Goal: Transaction & Acquisition: Purchase product/service

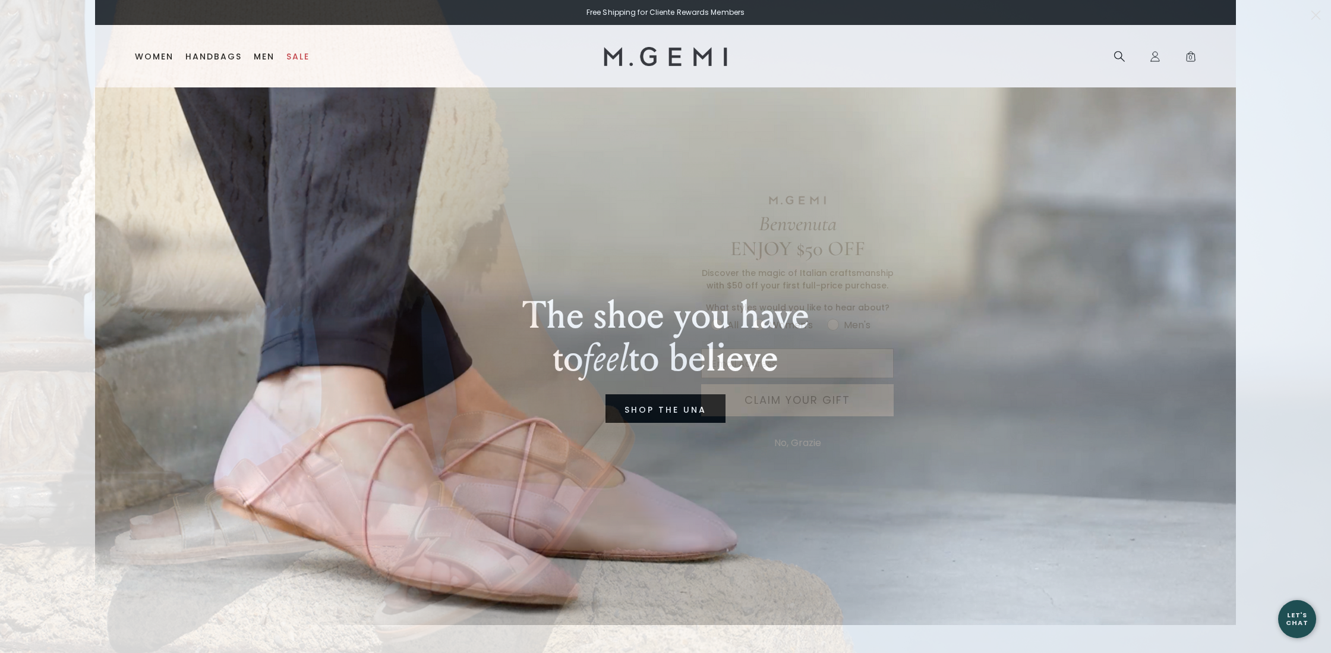
drag, startPoint x: 1318, startPoint y: 14, endPoint x: 1294, endPoint y: 30, distance: 28.4
click at [1318, 14] on icon "Close dialog" at bounding box center [1316, 15] width 8 height 8
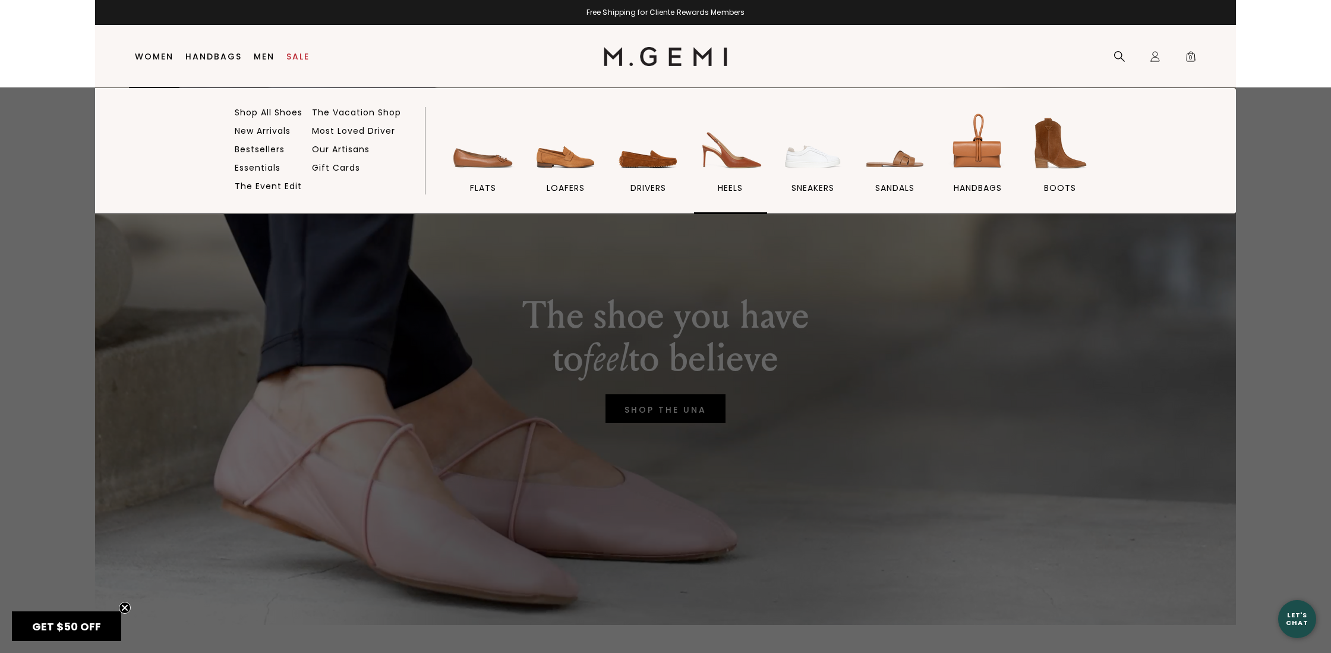
click at [726, 187] on span "heels" at bounding box center [730, 187] width 25 height 11
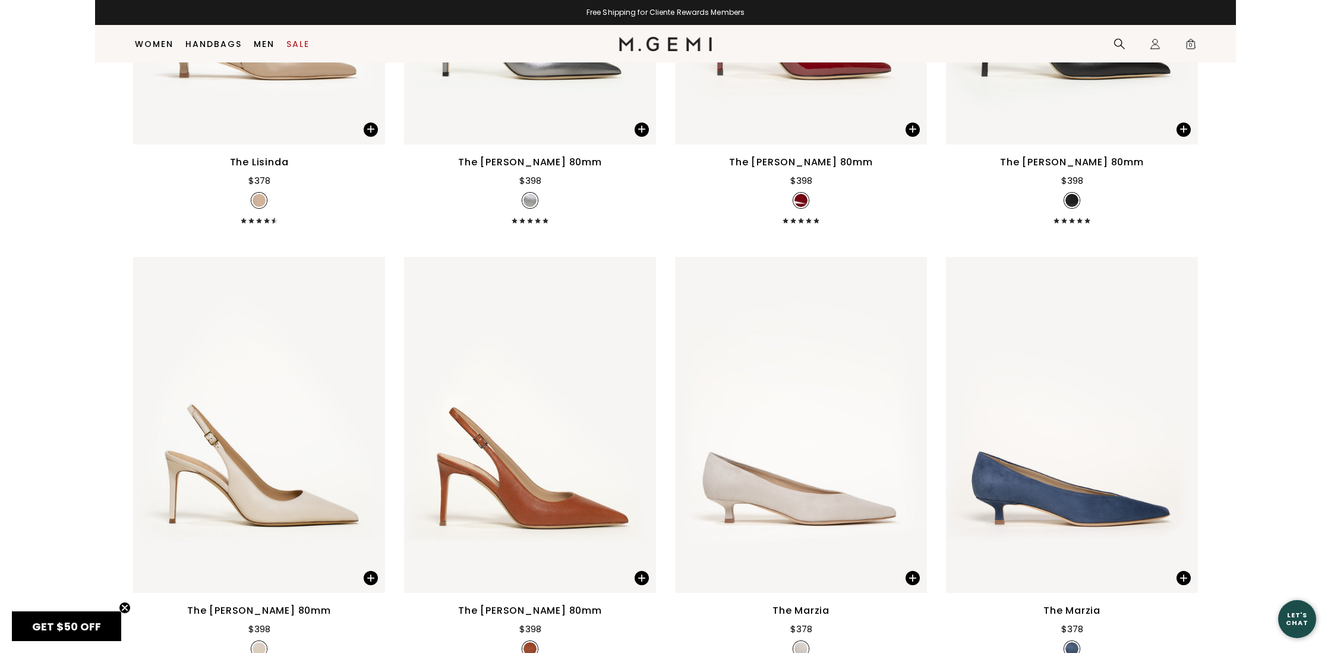
scroll to position [2180, 0]
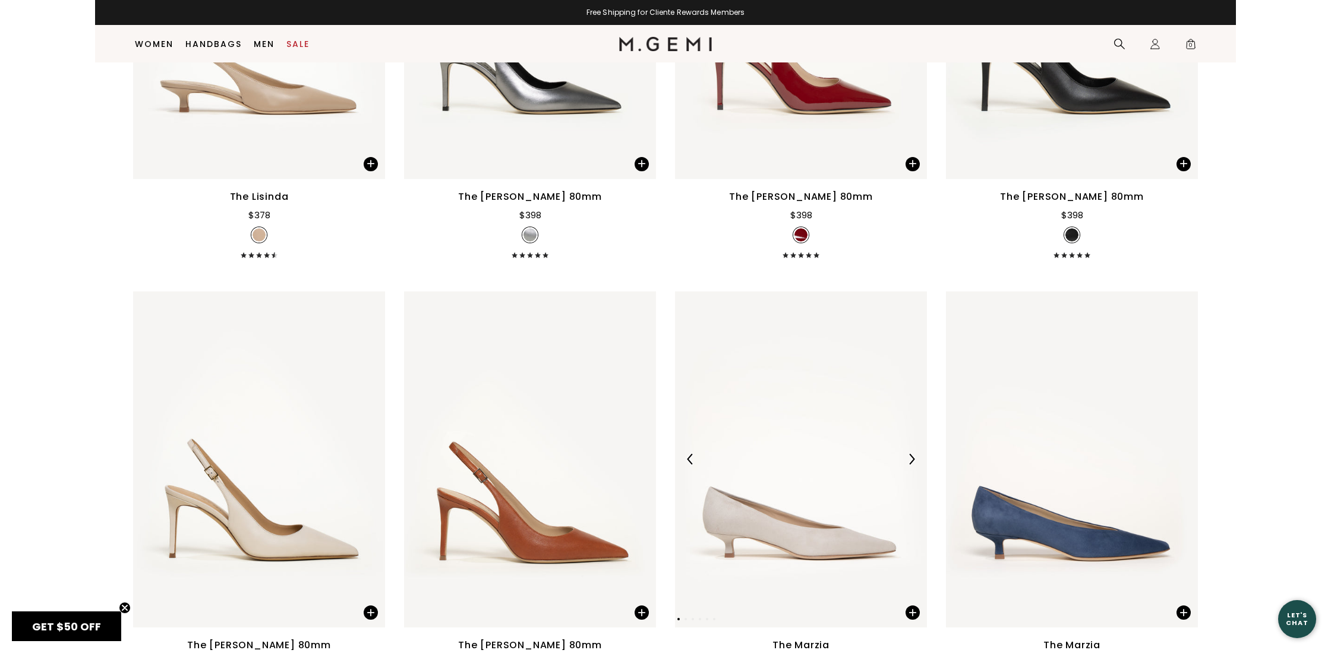
click at [784, 527] on img at bounding box center [801, 459] width 252 height 336
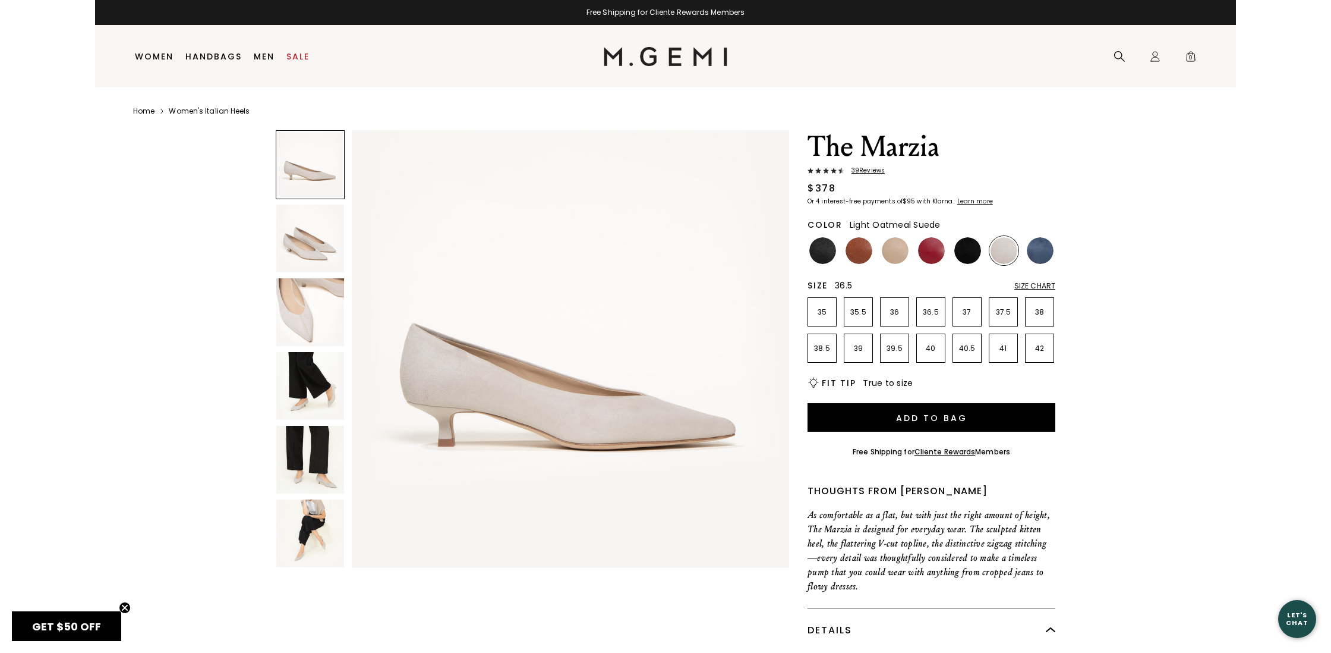
click at [931, 312] on p "36.5" at bounding box center [931, 312] width 28 height 10
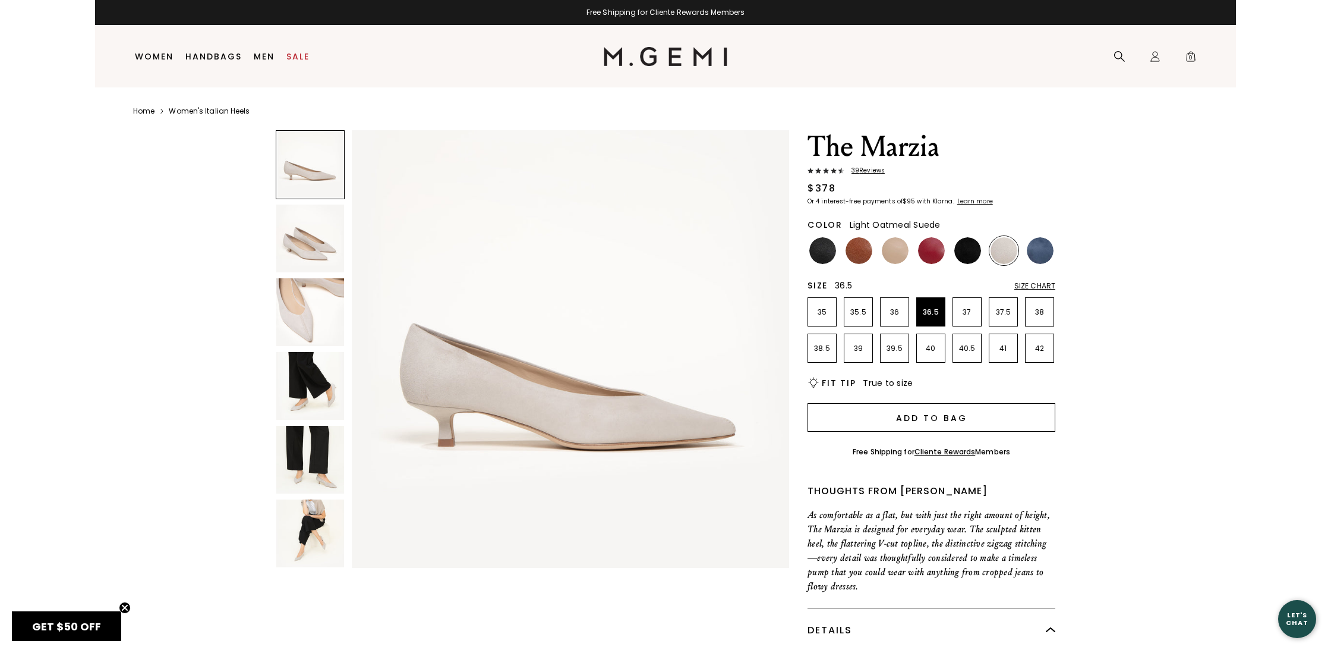
click at [950, 415] on button "Add to Bag" at bounding box center [932, 417] width 248 height 29
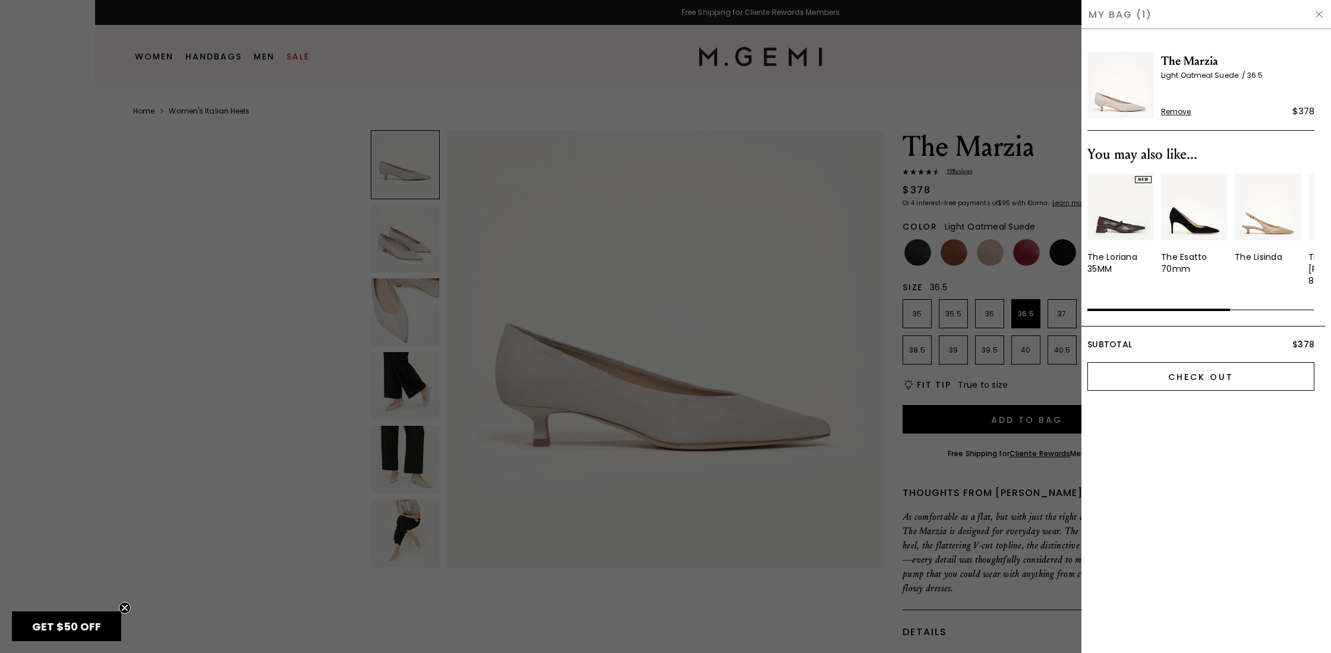
drag, startPoint x: 1214, startPoint y: 362, endPoint x: 1211, endPoint y: 377, distance: 15.6
click at [1214, 362] on input "Check Out" at bounding box center [1201, 376] width 227 height 29
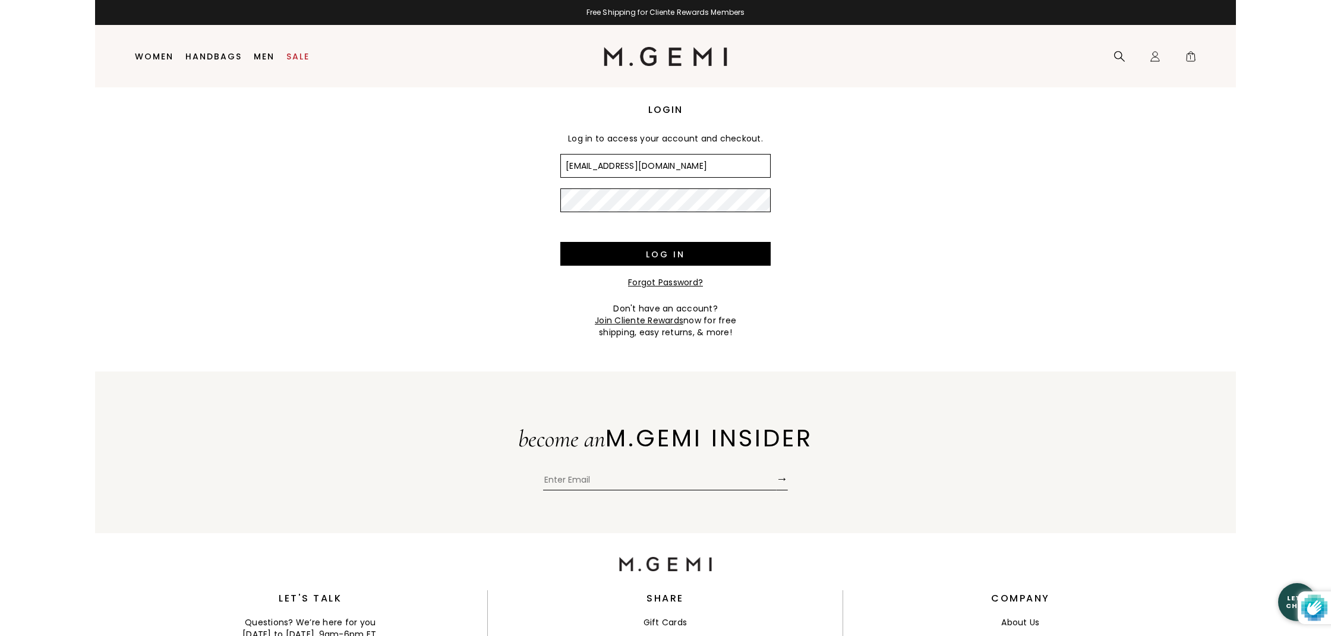
scroll to position [15, 0]
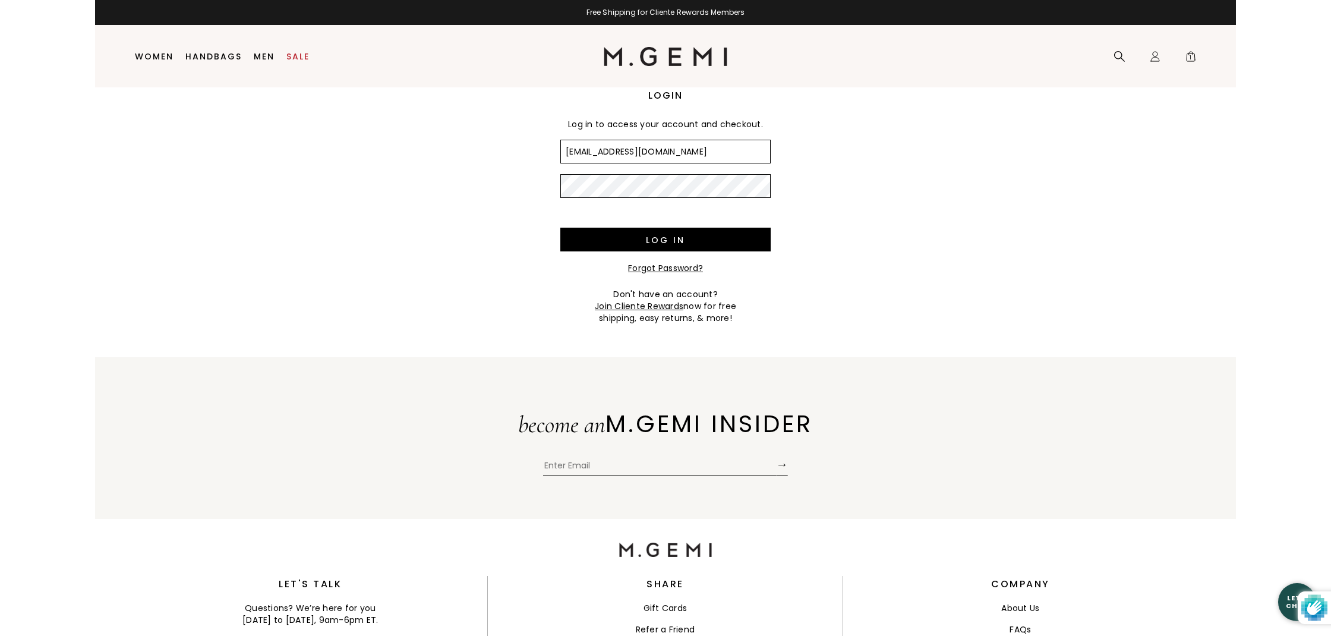
type input "MEambro@aol.com"
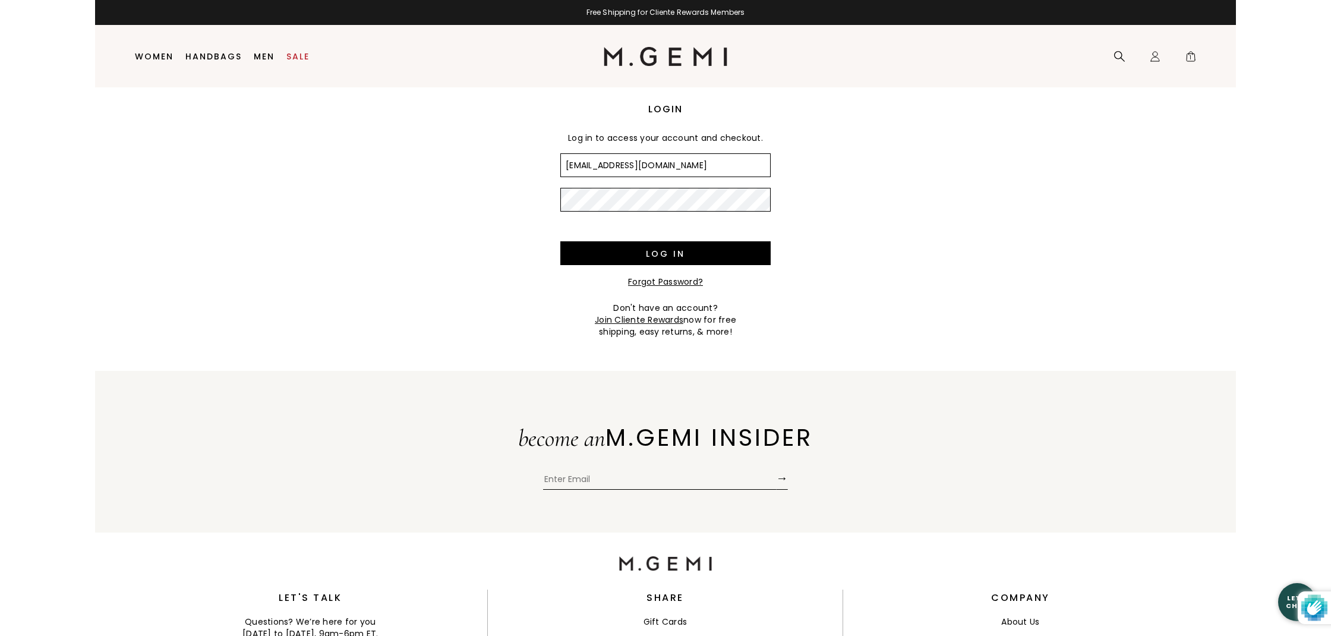
scroll to position [1, 1]
drag, startPoint x: 728, startPoint y: 251, endPoint x: 801, endPoint y: 282, distance: 79.1
click at [729, 251] on input "Log in" at bounding box center [665, 253] width 210 height 24
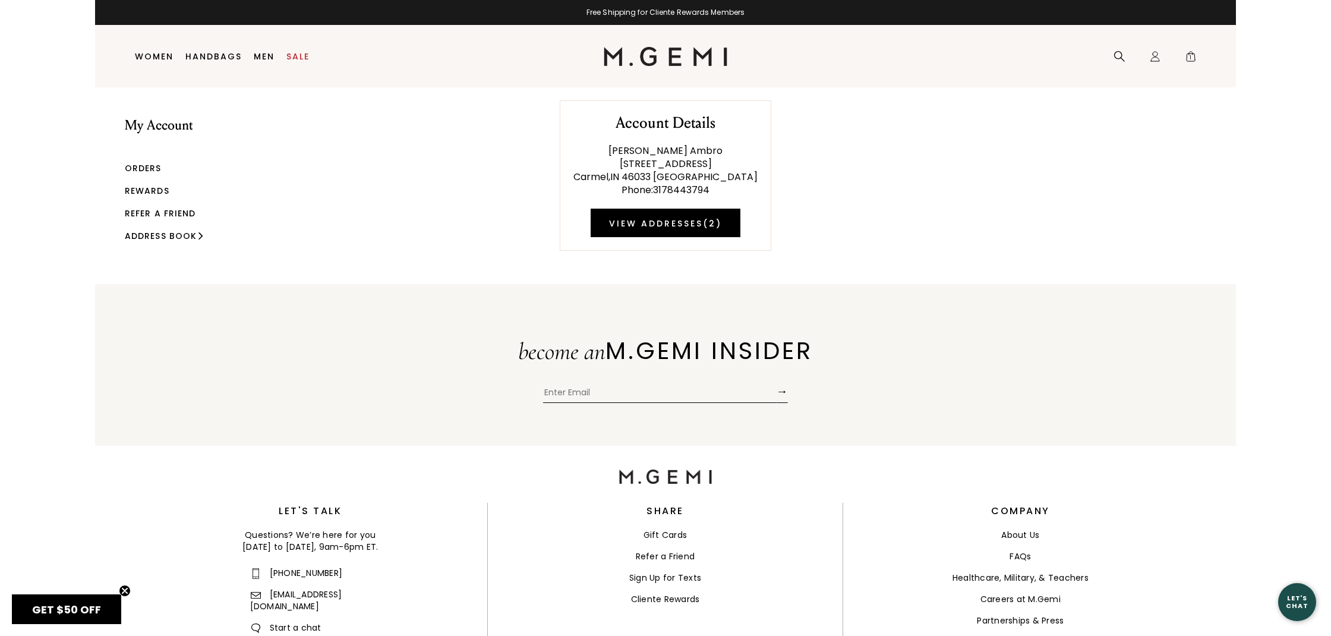
click at [144, 165] on link "Orders" at bounding box center [143, 168] width 37 height 12
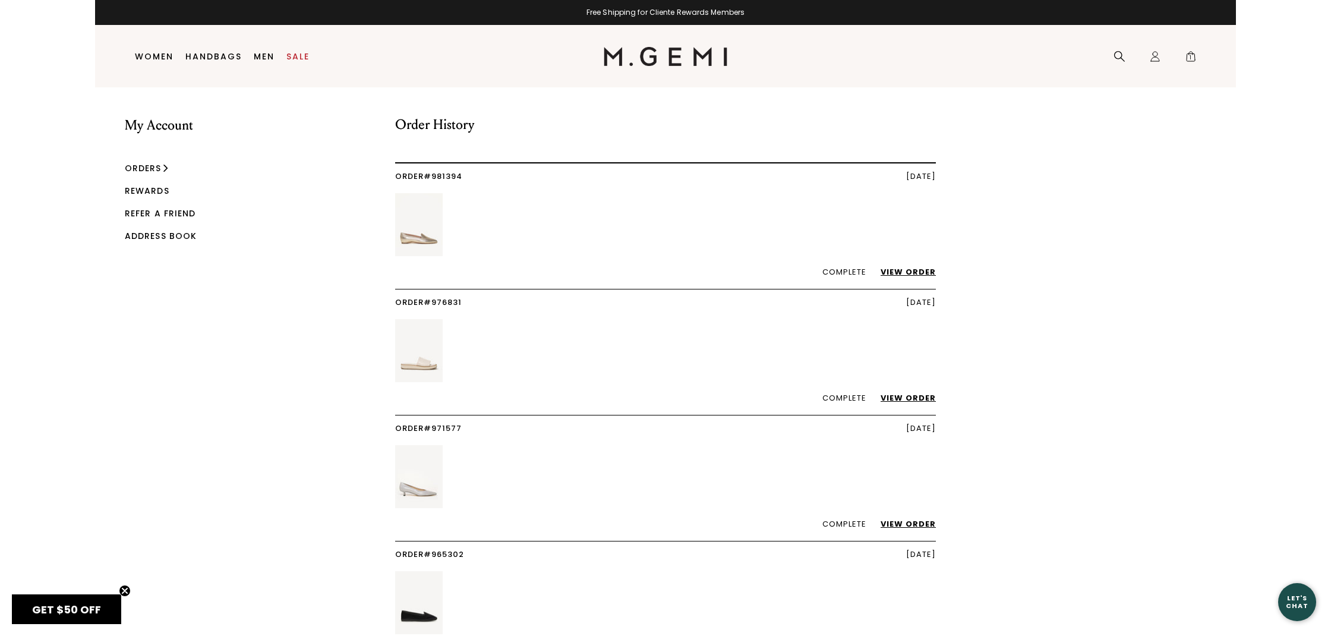
click at [139, 191] on link "Rewards" at bounding box center [147, 191] width 45 height 12
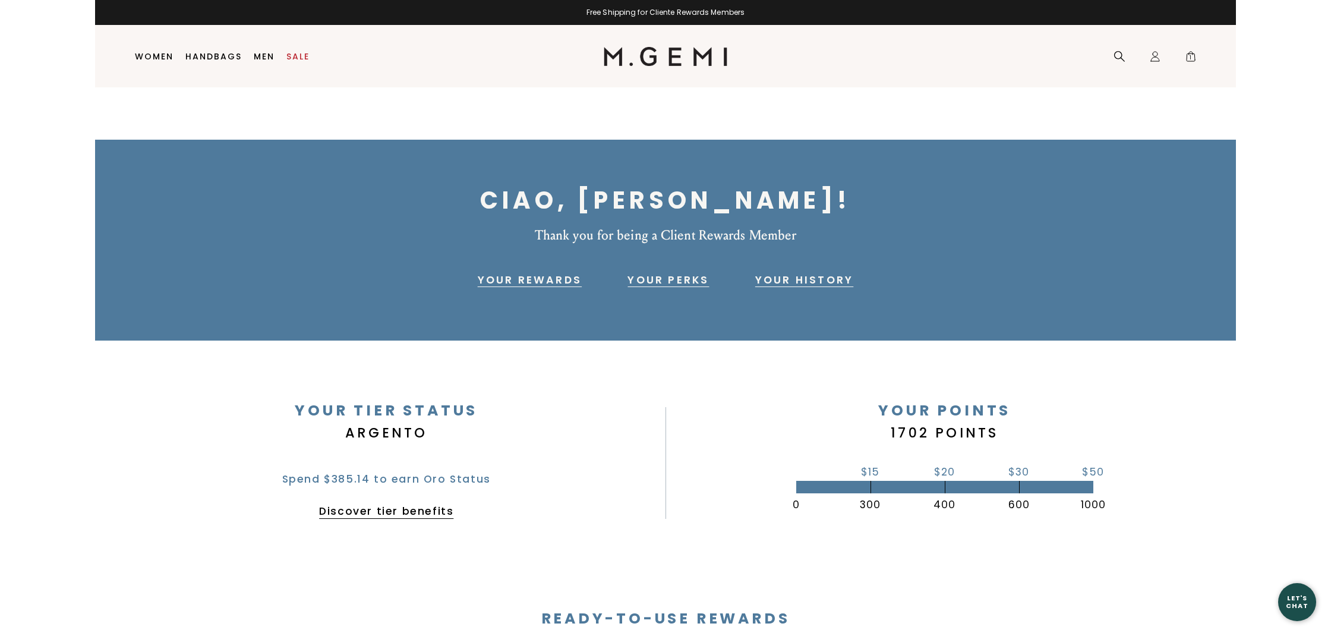
drag, startPoint x: 1191, startPoint y: 55, endPoint x: 1168, endPoint y: 176, distance: 122.7
click at [1190, 61] on span "1" at bounding box center [1191, 59] width 12 height 12
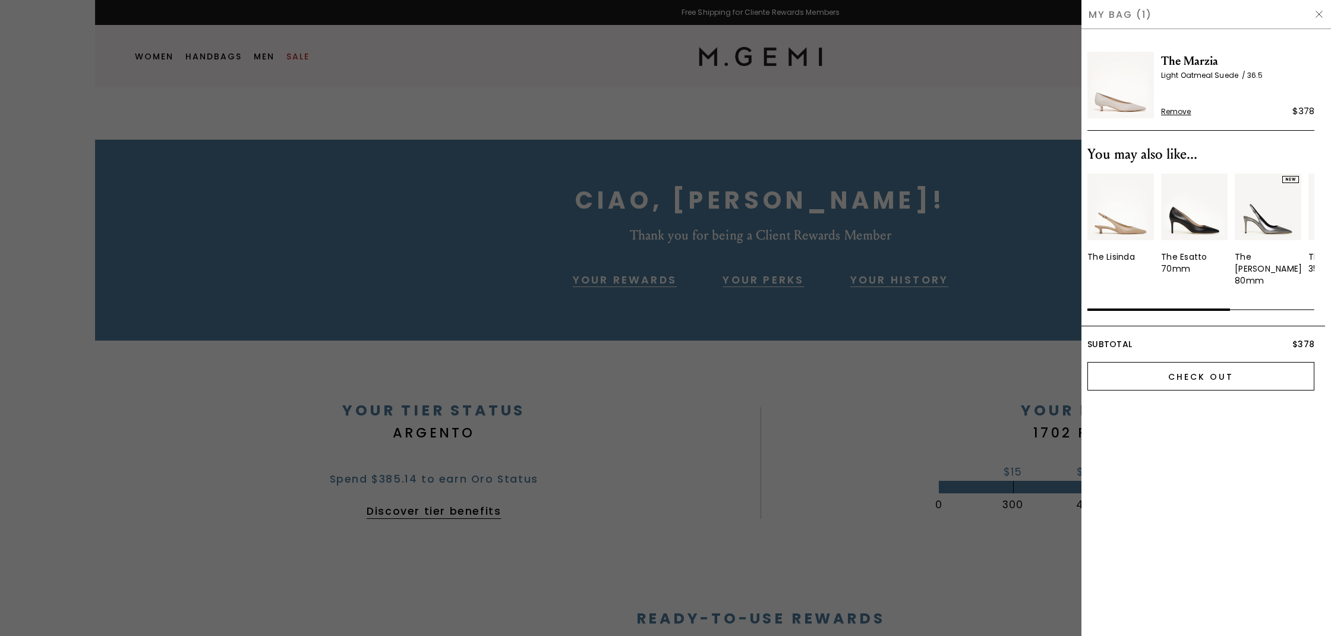
click at [1177, 364] on input "Check Out" at bounding box center [1201, 376] width 227 height 29
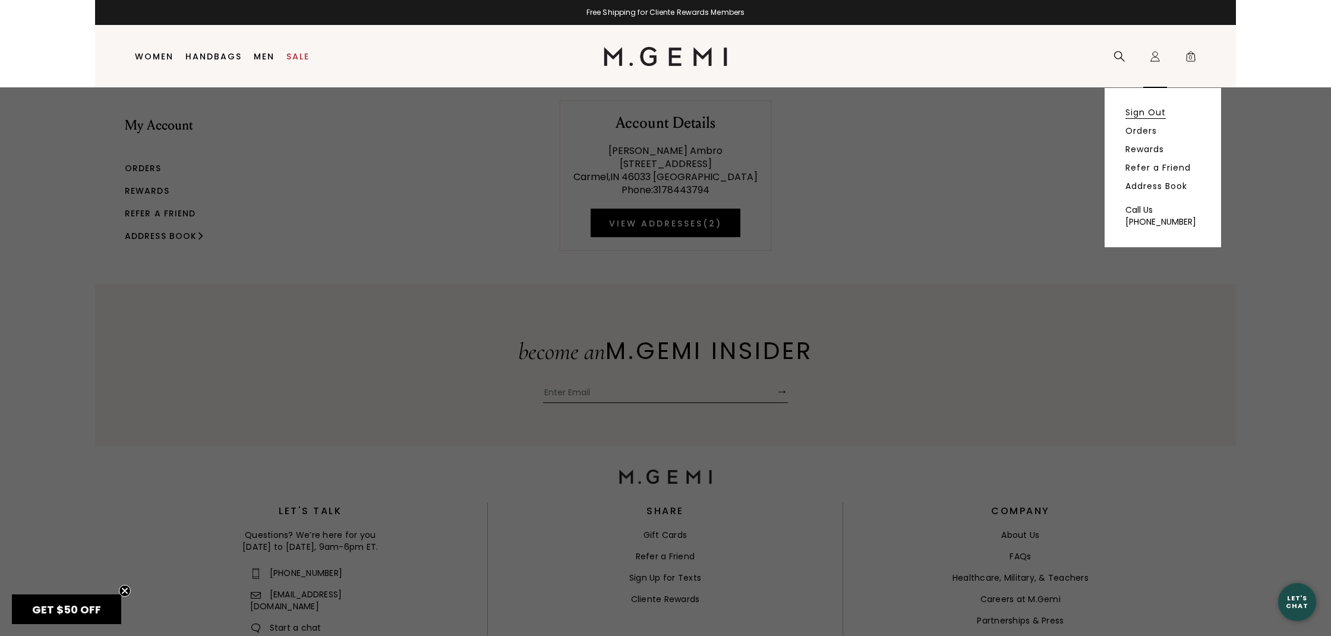
click at [1138, 114] on link "Sign Out" at bounding box center [1146, 112] width 40 height 11
